Goal: Information Seeking & Learning: Learn about a topic

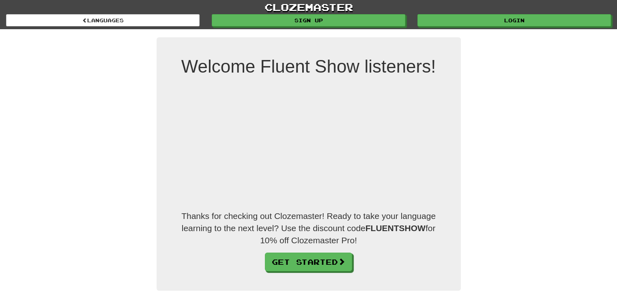
click at [183, 216] on p "Thanks for checking out Clozemaster! Ready to take your language learning to th…" at bounding box center [309, 228] width 256 height 37
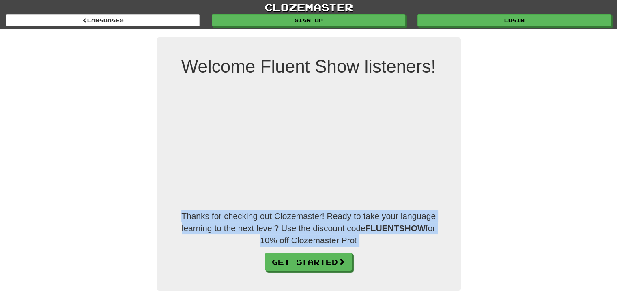
drag, startPoint x: 183, startPoint y: 216, endPoint x: 377, endPoint y: 242, distance: 195.6
click at [377, 242] on p "Thanks for checking out Clozemaster! Ready to take your language learning to th…" at bounding box center [309, 228] width 256 height 37
drag, startPoint x: 377, startPoint y: 242, endPoint x: 183, endPoint y: 217, distance: 196.3
click at [183, 217] on p "Thanks for checking out Clozemaster! Ready to take your language learning to th…" at bounding box center [309, 228] width 256 height 37
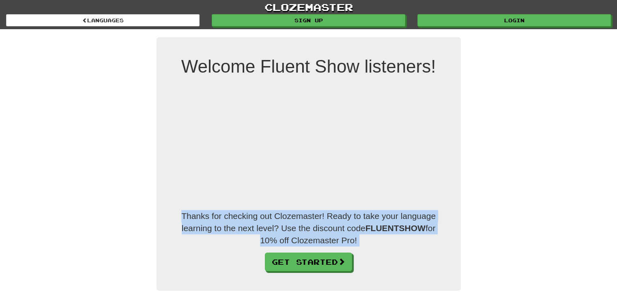
click at [183, 217] on p "Thanks for checking out Clozemaster! Ready to take your language learning to th…" at bounding box center [309, 228] width 256 height 37
drag, startPoint x: 183, startPoint y: 217, endPoint x: 376, endPoint y: 228, distance: 194.2
click at [376, 228] on p "Thanks for checking out Clozemaster! Ready to take your language learning to th…" at bounding box center [309, 228] width 256 height 37
click at [376, 228] on strong "FLUENTSHOW" at bounding box center [395, 227] width 60 height 9
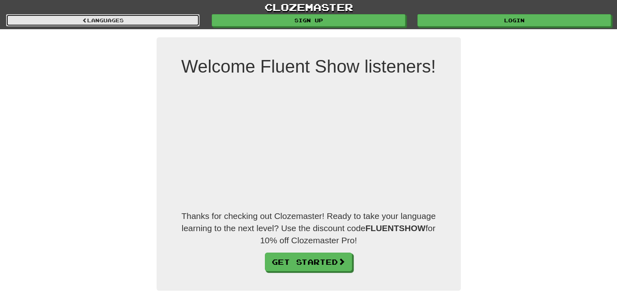
click at [132, 21] on link "Languages" at bounding box center [102, 20] width 193 height 12
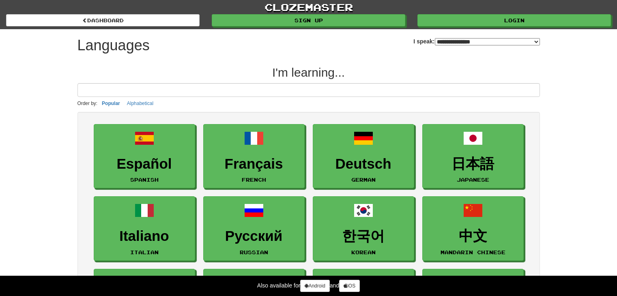
select select "*******"
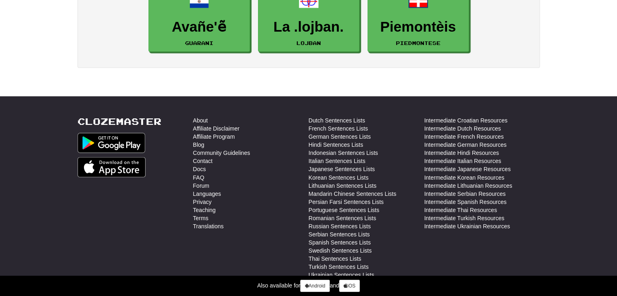
scroll to position [1419, 0]
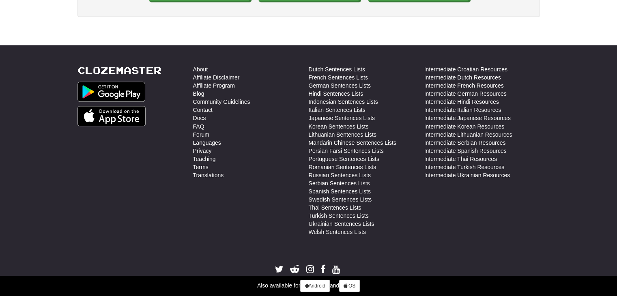
click at [67, 163] on footer "Clozemaster About Affiliate Disclaimer Affiliate Program Blog Community Guideli…" at bounding box center [308, 179] width 617 height 268
click at [219, 73] on link "Affiliate Disclaimer" at bounding box center [216, 77] width 47 height 8
click at [202, 82] on link "Affiliate Program" at bounding box center [214, 86] width 42 height 8
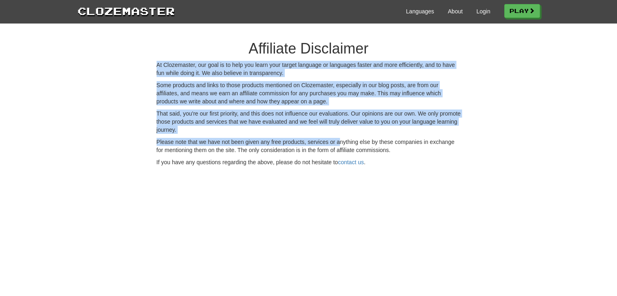
drag, startPoint x: 147, startPoint y: 67, endPoint x: 341, endPoint y: 143, distance: 208.8
click at [341, 143] on div "Affiliate Disclaimer At Clozemaster, our goal is to help you learn your target …" at bounding box center [308, 101] width 475 height 138
click at [341, 143] on p "Please note that we have not been given any free products, services or anything…" at bounding box center [309, 146] width 304 height 16
drag, startPoint x: 341, startPoint y: 143, endPoint x: 189, endPoint y: 66, distance: 171.4
click at [189, 66] on div "Affiliate Disclaimer At Clozemaster, our goal is to help you learn your target …" at bounding box center [308, 101] width 316 height 138
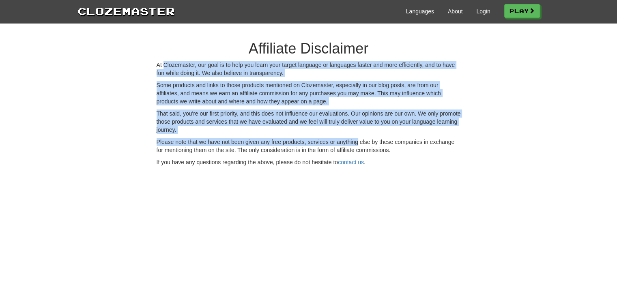
click at [189, 66] on p "At Clozemaster, our goal is to help you learn your target language or languages…" at bounding box center [309, 69] width 304 height 16
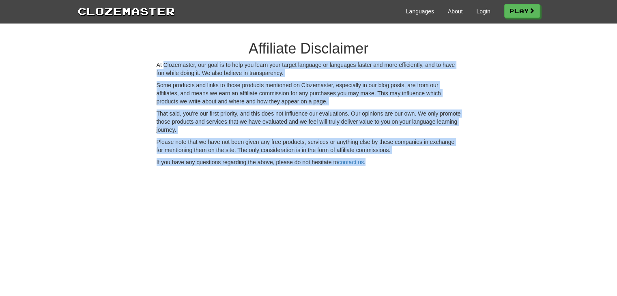
drag, startPoint x: 189, startPoint y: 66, endPoint x: 401, endPoint y: 175, distance: 238.7
click at [401, 175] on div "Clozemaster Languages About Login Play Affiliate Disclaimer At Clozemaster, our…" at bounding box center [308, 148] width 617 height 296
drag, startPoint x: 401, startPoint y: 175, endPoint x: 154, endPoint y: 52, distance: 275.5
click at [154, 52] on div "Clozemaster Languages About Login Play Affiliate Disclaimer At Clozemaster, our…" at bounding box center [308, 148] width 617 height 296
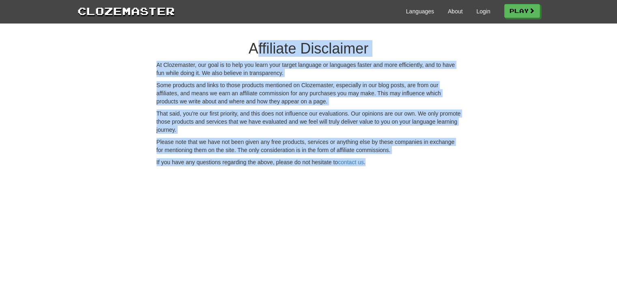
click at [154, 52] on div "Affiliate Disclaimer At Clozemaster, our goal is to help you learn your target …" at bounding box center [308, 101] width 316 height 138
drag, startPoint x: 154, startPoint y: 52, endPoint x: 394, endPoint y: 163, distance: 263.9
click at [394, 163] on div "Affiliate Disclaimer At Clozemaster, our goal is to help you learn your target …" at bounding box center [308, 101] width 316 height 138
click at [394, 163] on p "If you have any questions regarding the above, please do not hesitate to contac…" at bounding box center [309, 162] width 304 height 8
